Goal: Navigation & Orientation: Find specific page/section

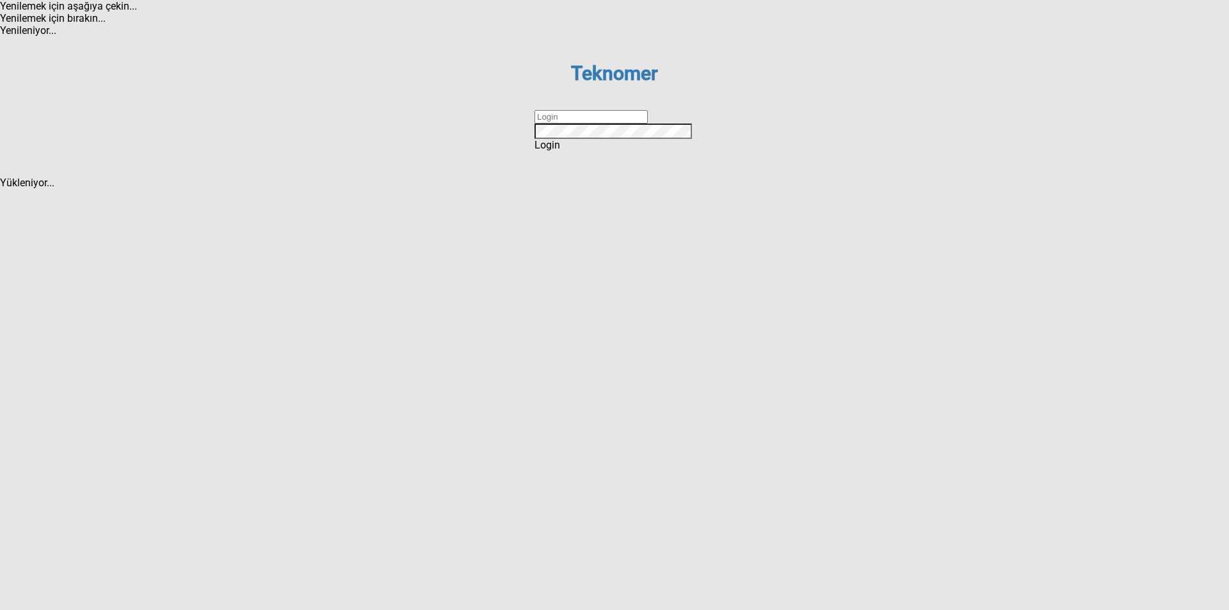
click at [640, 123] on input "text" at bounding box center [590, 116] width 113 height 13
type input "ihsankoc"
click at [636, 151] on div "Login" at bounding box center [614, 145] width 160 height 12
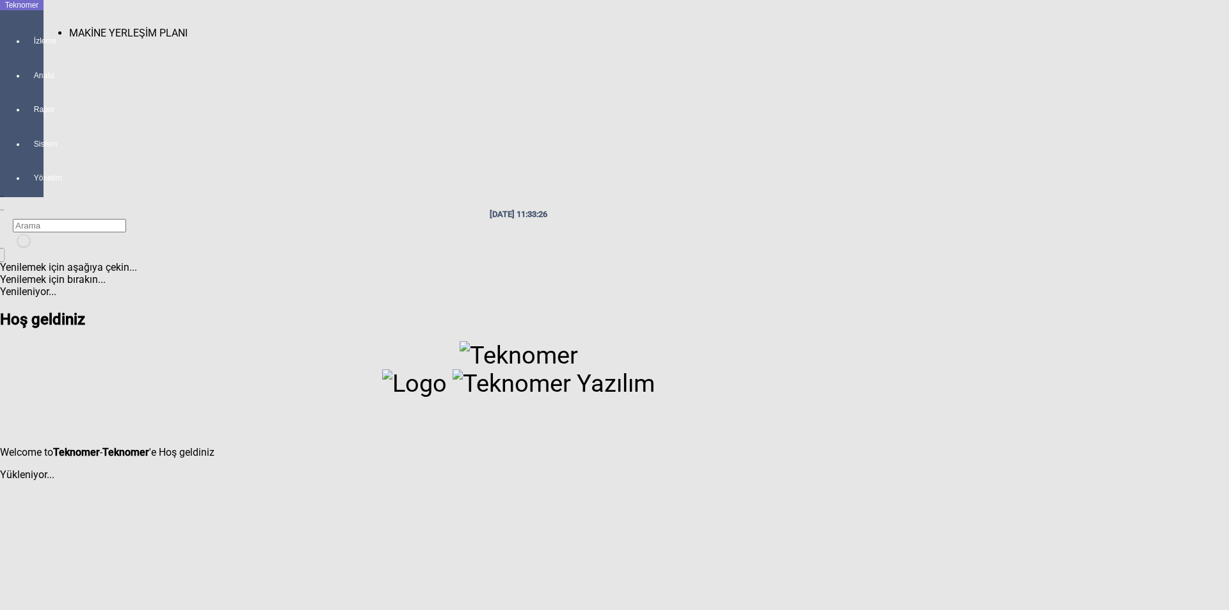
click at [26, 52] on div at bounding box center [35, 52] width 18 height 0
click at [73, 31] on span "MAKİNE YERLEŞİM PLANI" at bounding box center [128, 33] width 118 height 12
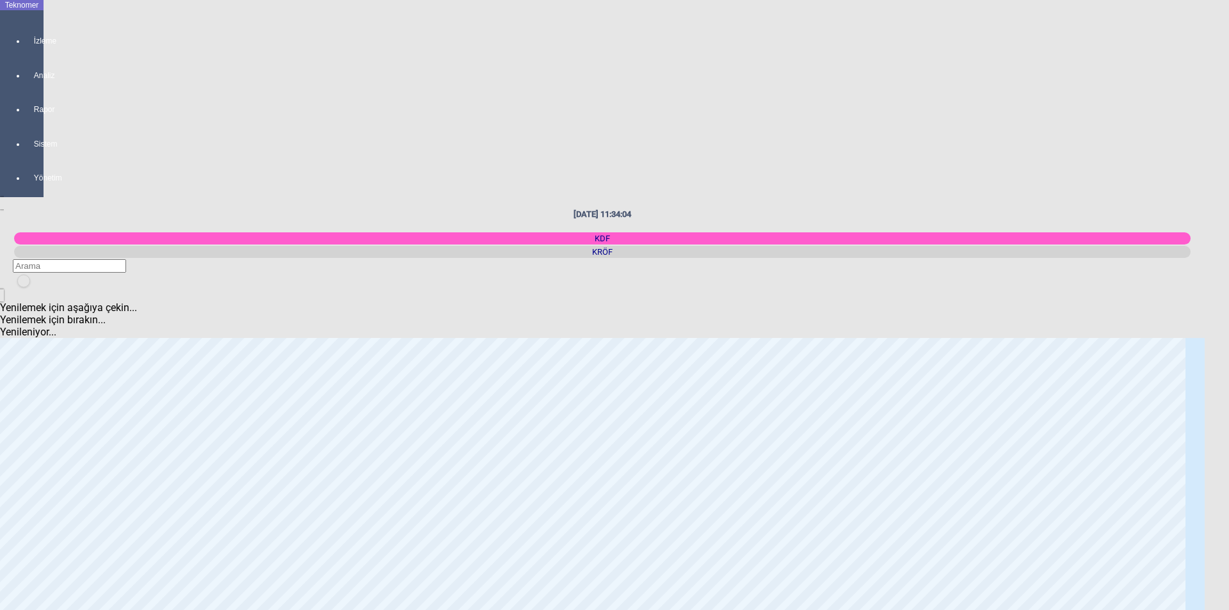
scroll to position [1280, 0]
